Goal: Download file/media

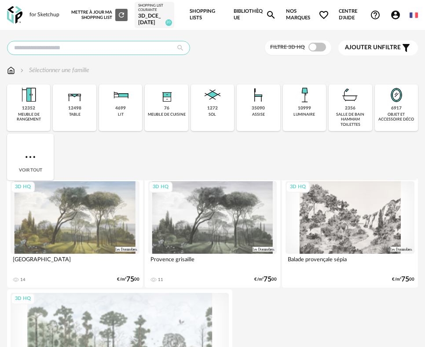
click at [86, 44] on input "text" at bounding box center [98, 48] width 183 height 14
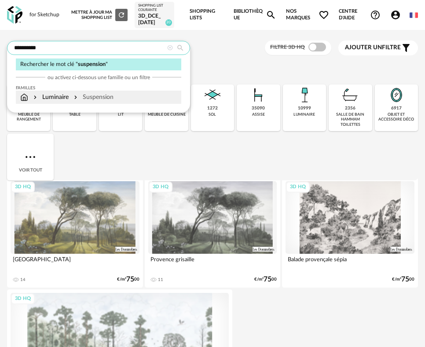
type input "**********"
click at [94, 97] on div "Suspension" at bounding box center [92, 97] width 41 height 9
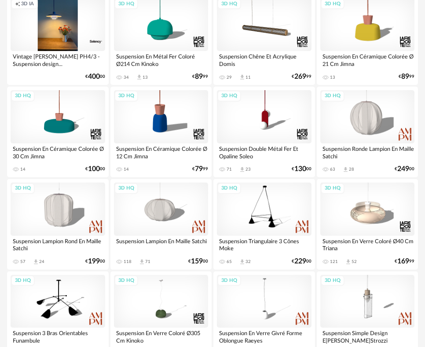
scroll to position [968, 0]
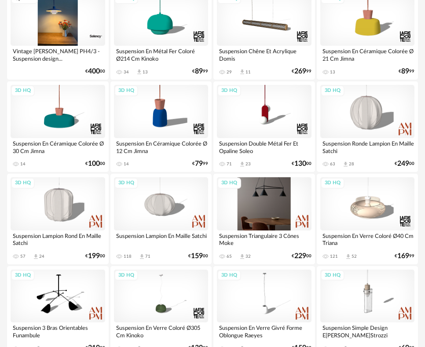
click at [265, 188] on div "3D HQ" at bounding box center [264, 203] width 95 height 53
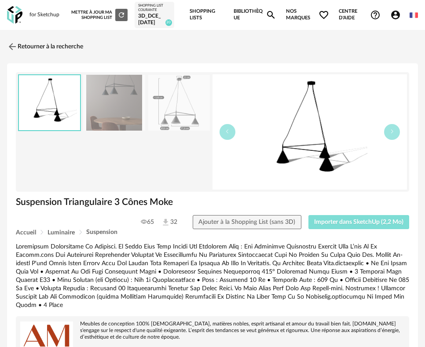
click at [345, 223] on span "Importer dans SketchUp (2,2 Mo)" at bounding box center [358, 222] width 89 height 6
click at [11, 45] on img at bounding box center [11, 46] width 13 height 13
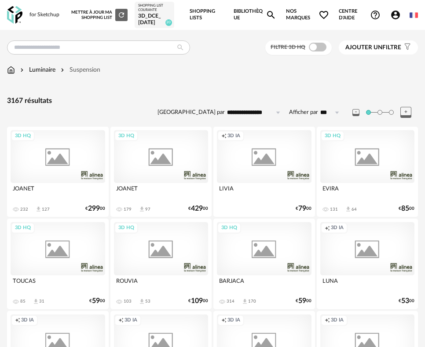
scroll to position [968, 0]
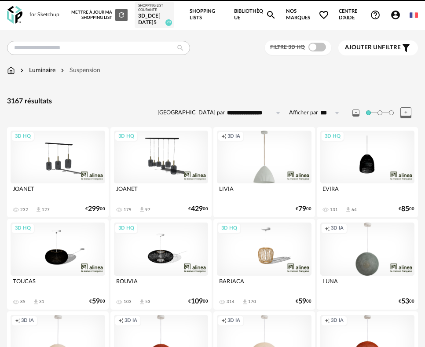
click at [211, 13] on link "Shopping Lists" at bounding box center [207, 15] width 34 height 30
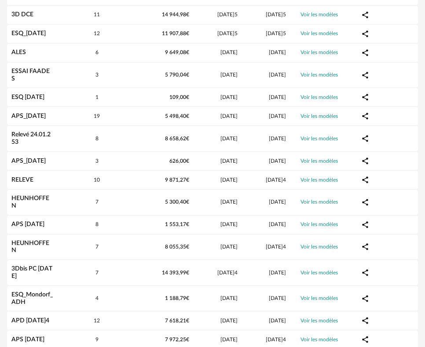
scroll to position [176, 0]
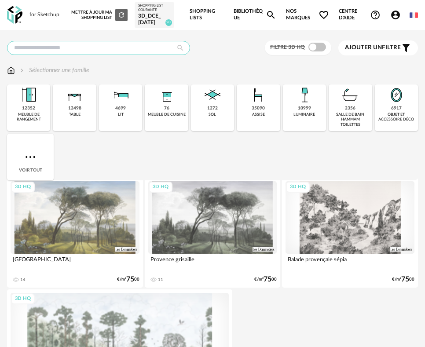
click at [69, 48] on input "text" at bounding box center [98, 48] width 183 height 14
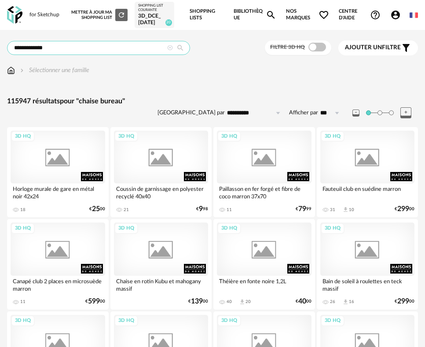
type input "**********"
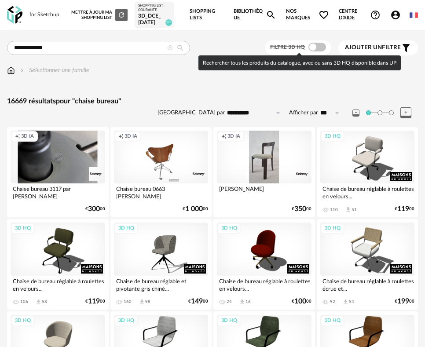
click at [317, 51] on span at bounding box center [317, 47] width 18 height 9
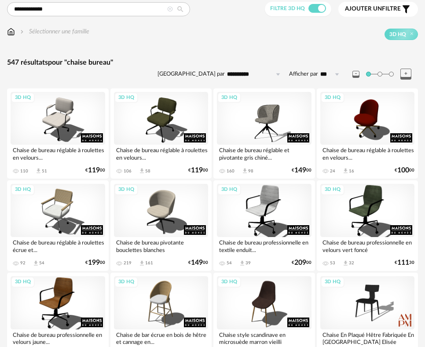
scroll to position [44, 0]
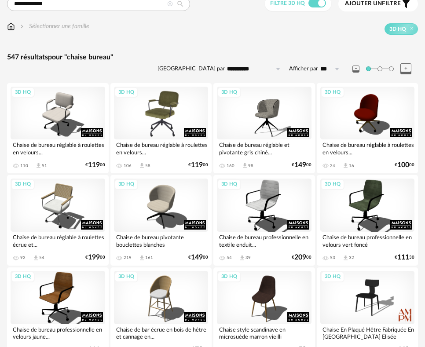
click at [165, 115] on div "3D HQ" at bounding box center [161, 113] width 95 height 53
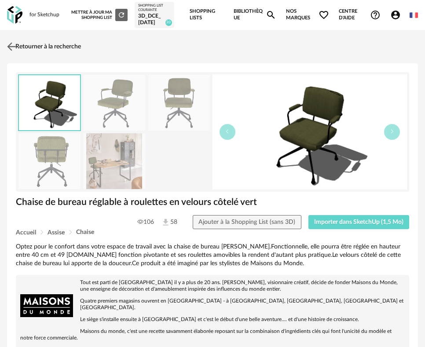
click at [18, 45] on link "Retourner à la recherche" at bounding box center [43, 46] width 76 height 19
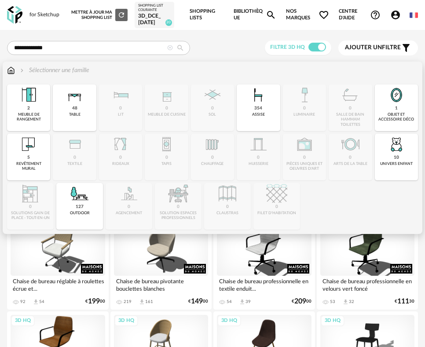
click at [11, 70] on img at bounding box center [11, 70] width 8 height 9
